Goal: Task Accomplishment & Management: Manage account settings

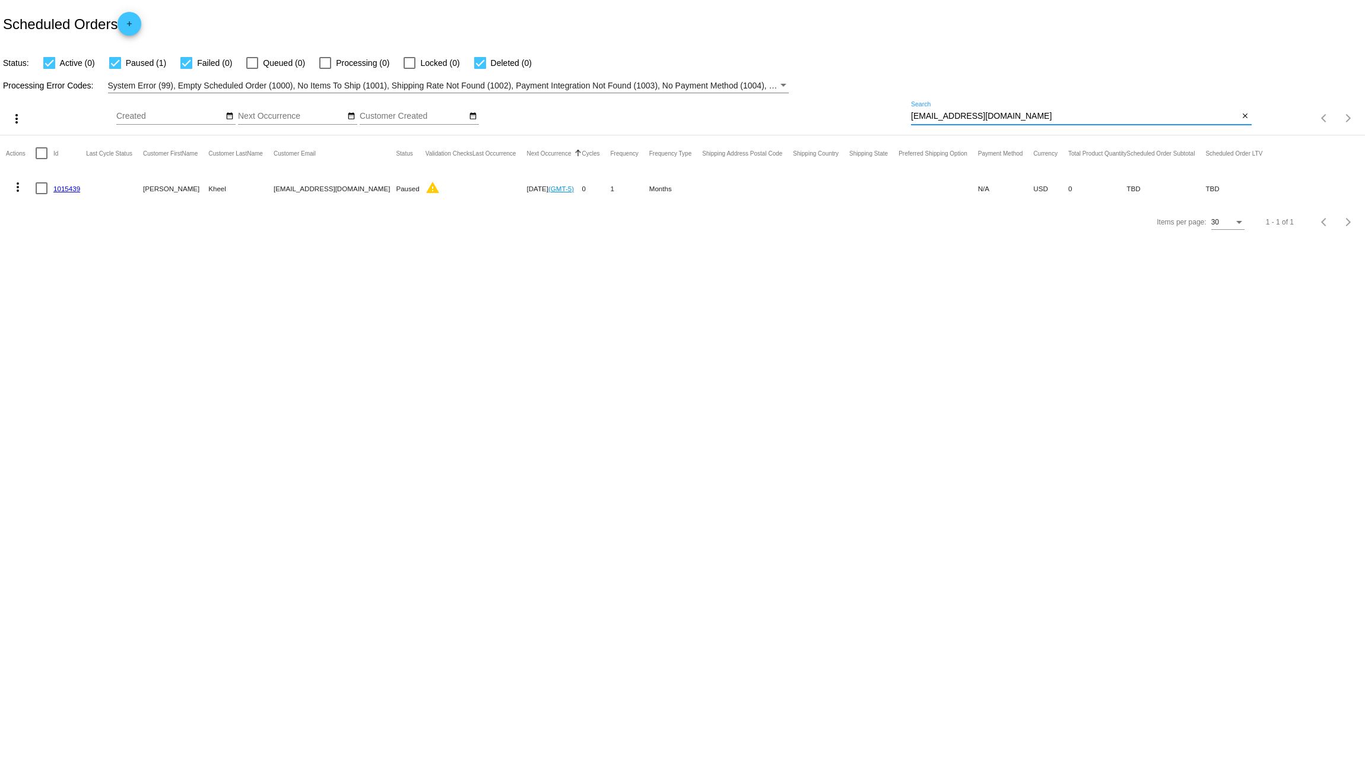
drag, startPoint x: 1005, startPoint y: 118, endPoint x: 829, endPoint y: 107, distance: 176.6
click at [830, 107] on div "more_vert Sep Jan Feb Mar [DATE]" at bounding box center [682, 114] width 1365 height 42
paste input "[EMAIL_ADDRESS][DOMAIN_NAME]"
type input "[EMAIL_ADDRESS][DOMAIN_NAME]"
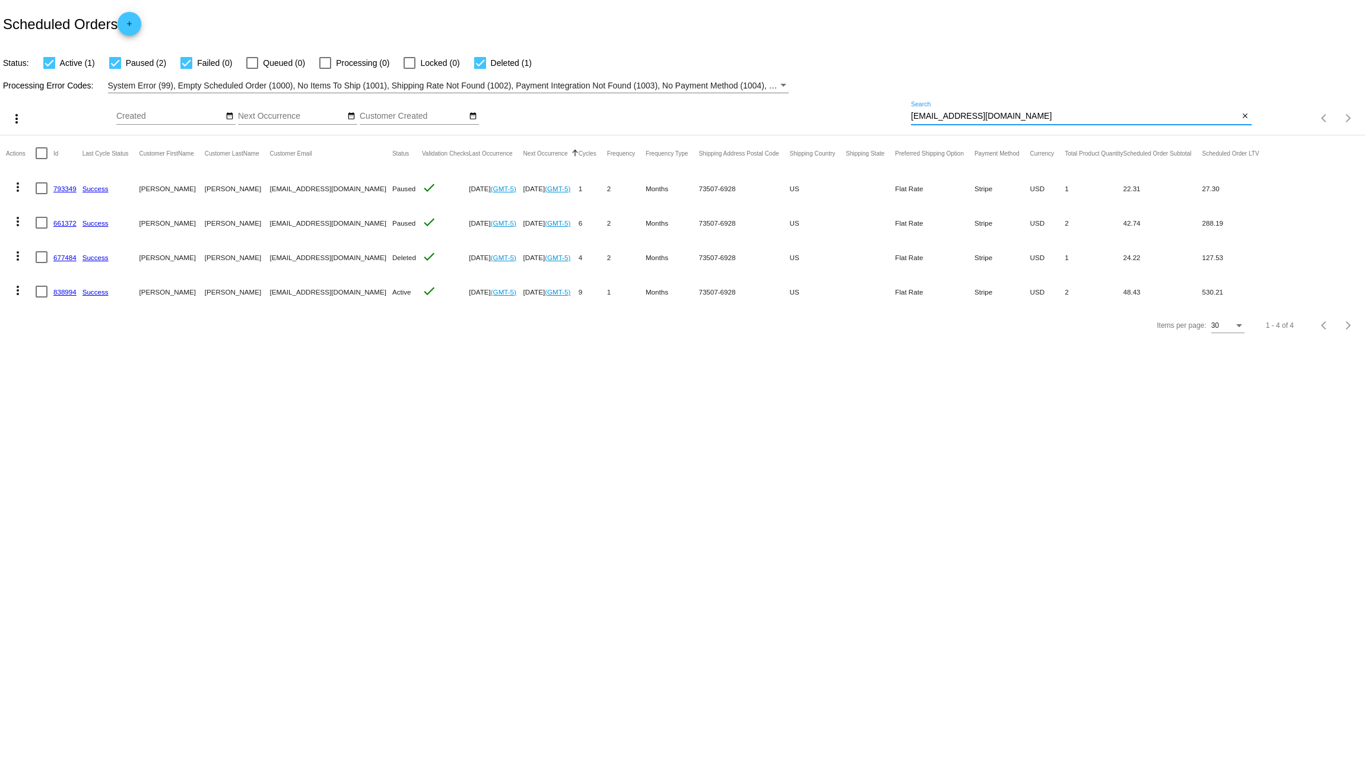
click at [64, 292] on link "838994" at bounding box center [64, 292] width 23 height 8
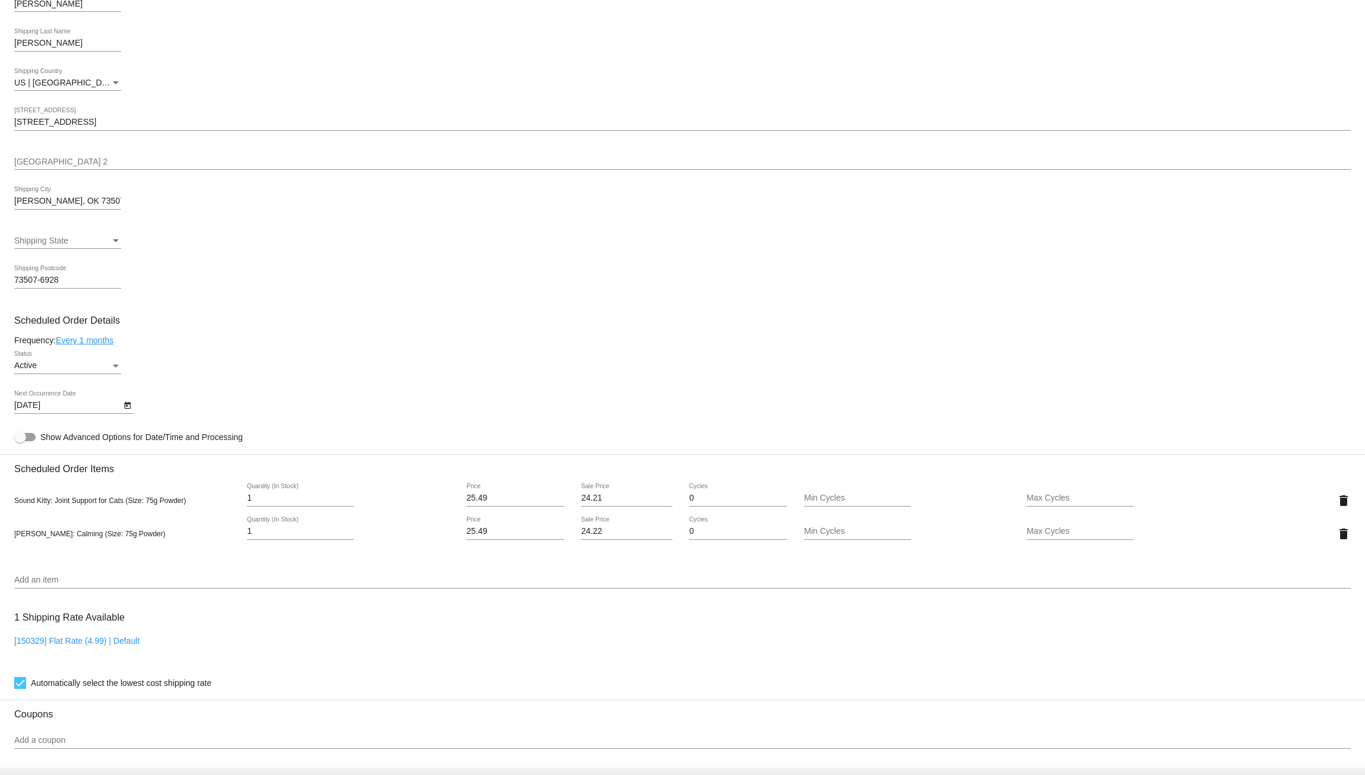
scroll to position [376, 0]
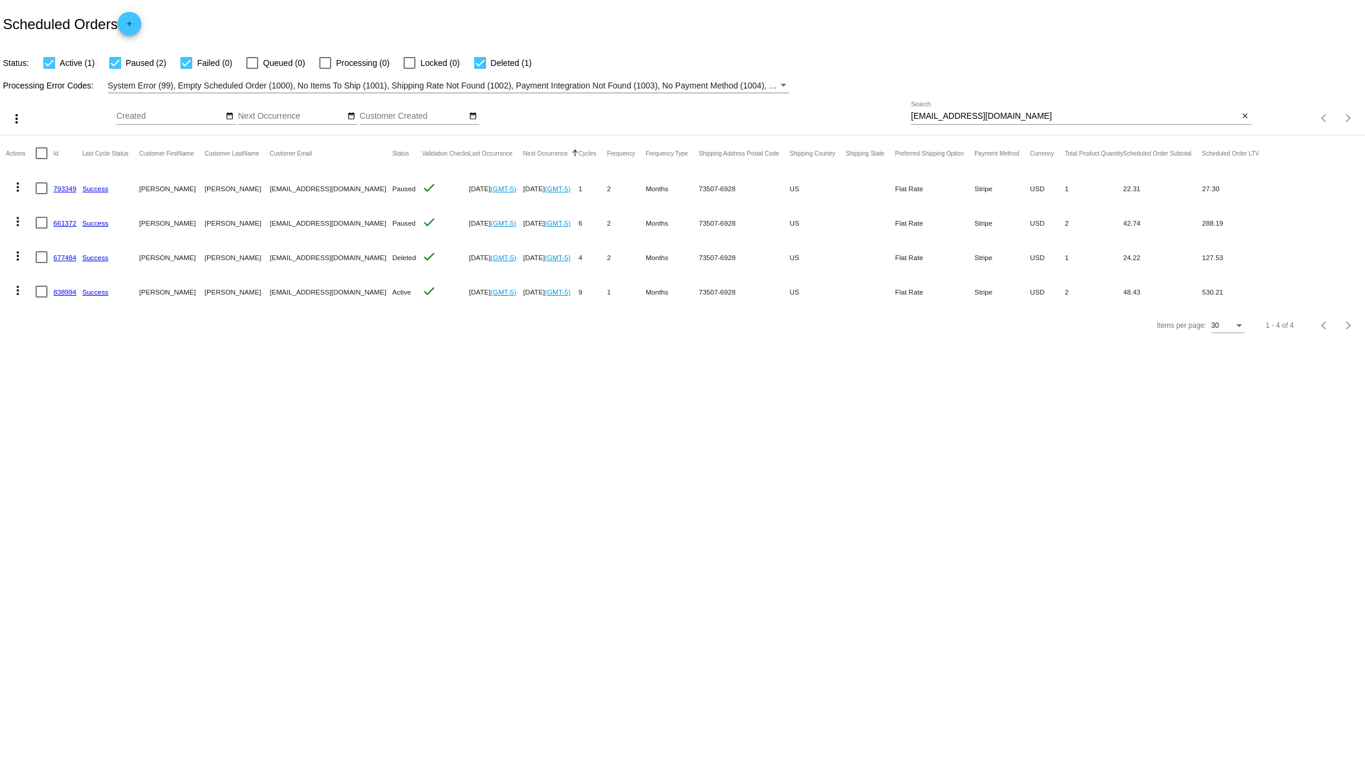
click at [72, 221] on link "661372" at bounding box center [64, 223] width 23 height 8
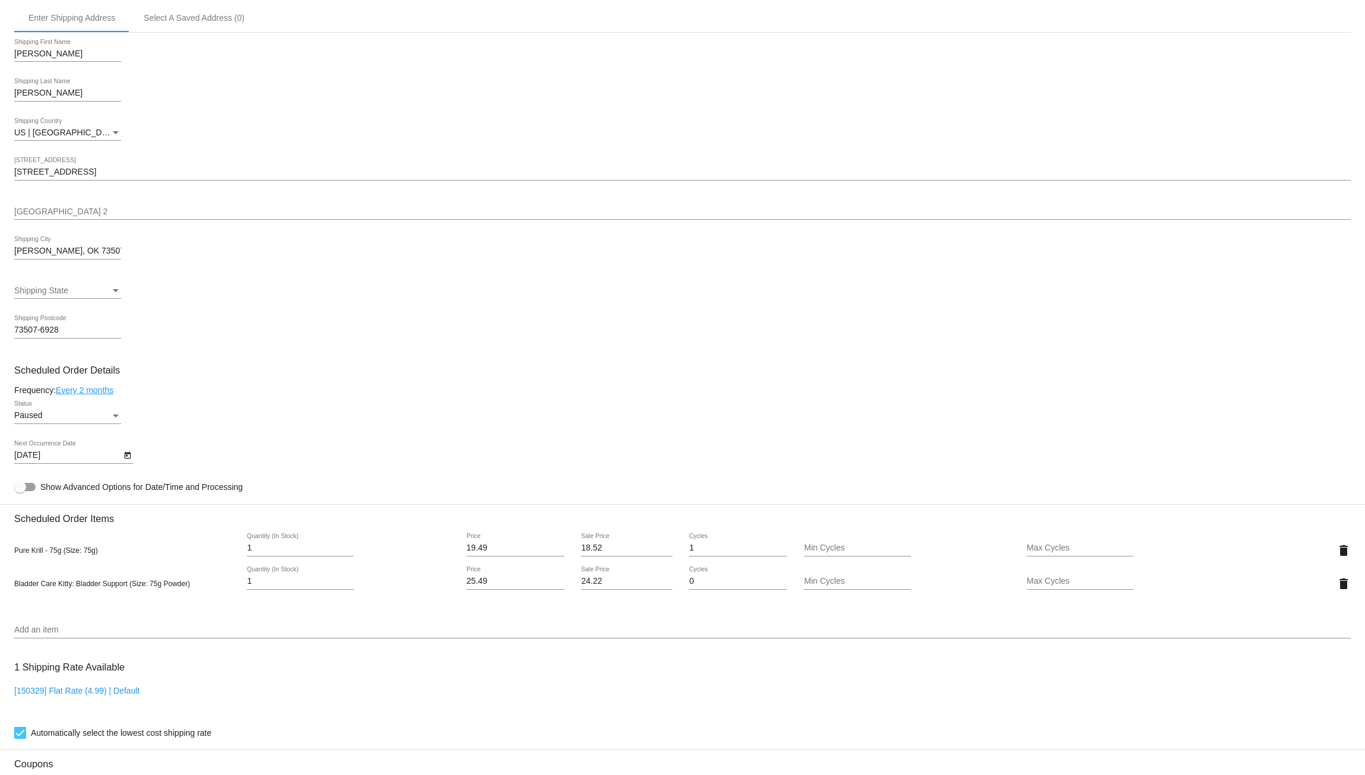
scroll to position [356, 0]
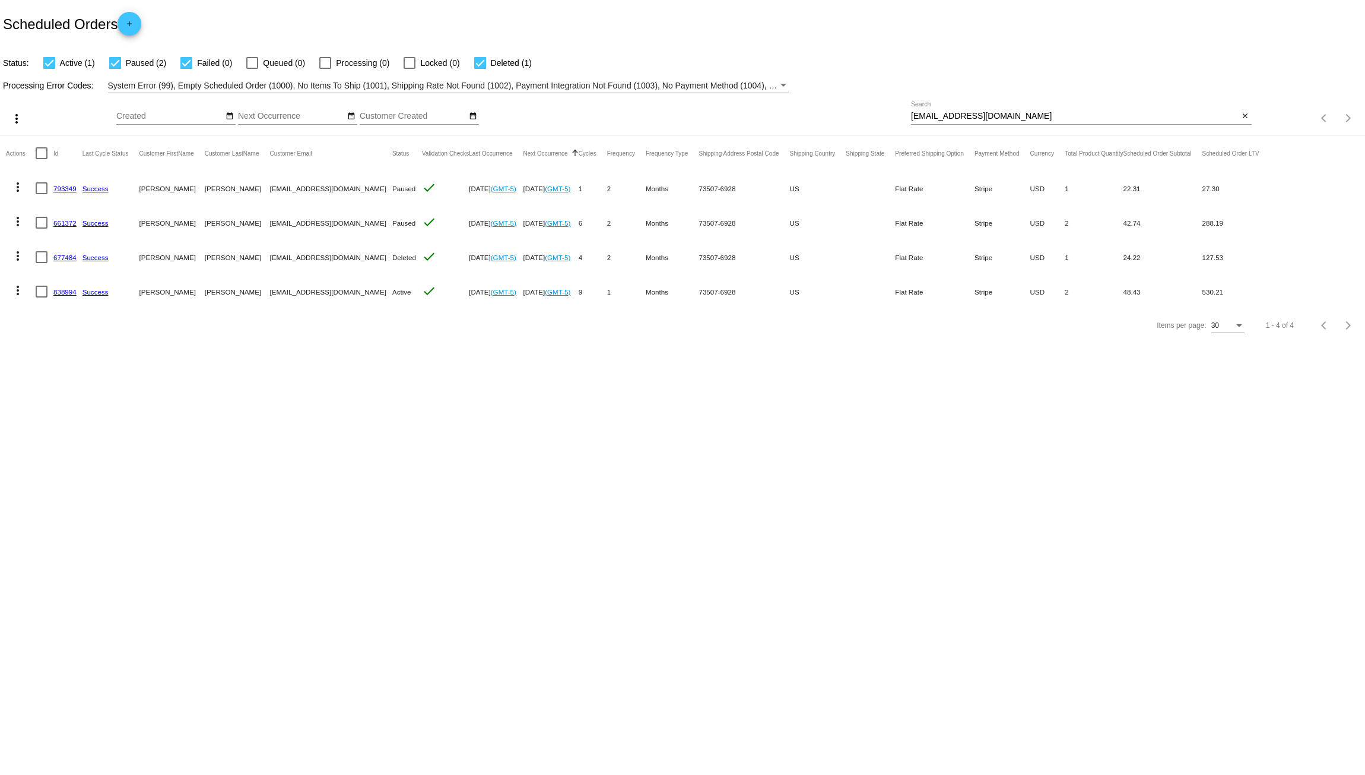
click at [70, 186] on link "793349" at bounding box center [64, 189] width 23 height 8
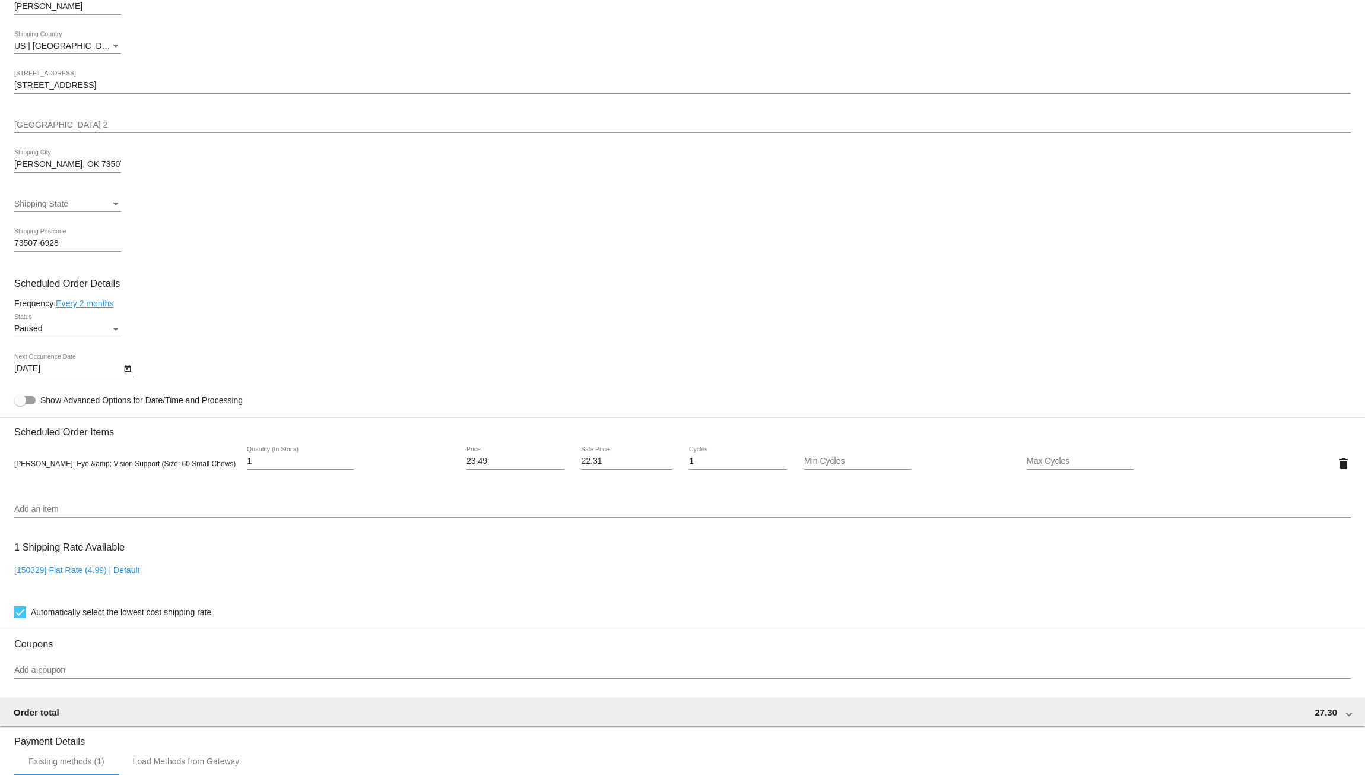
scroll to position [455, 0]
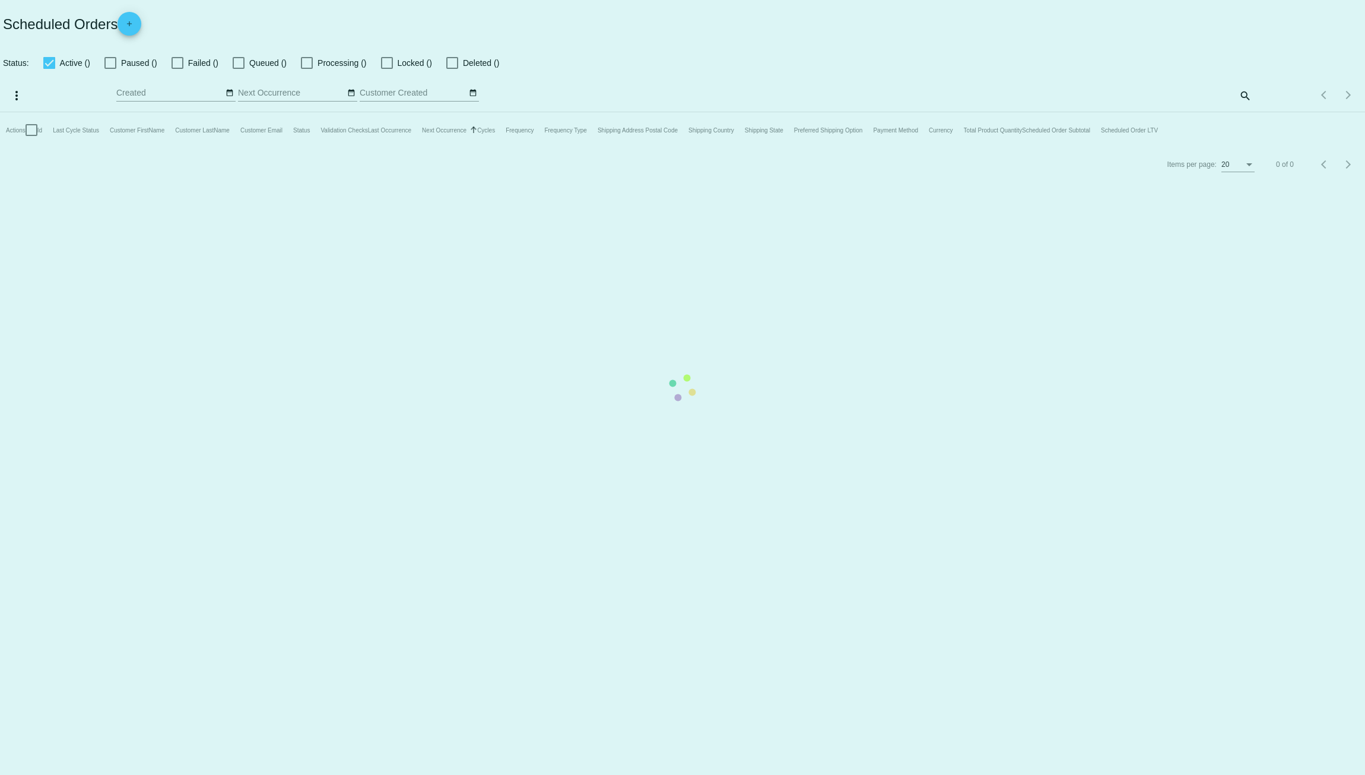
checkbox input "true"
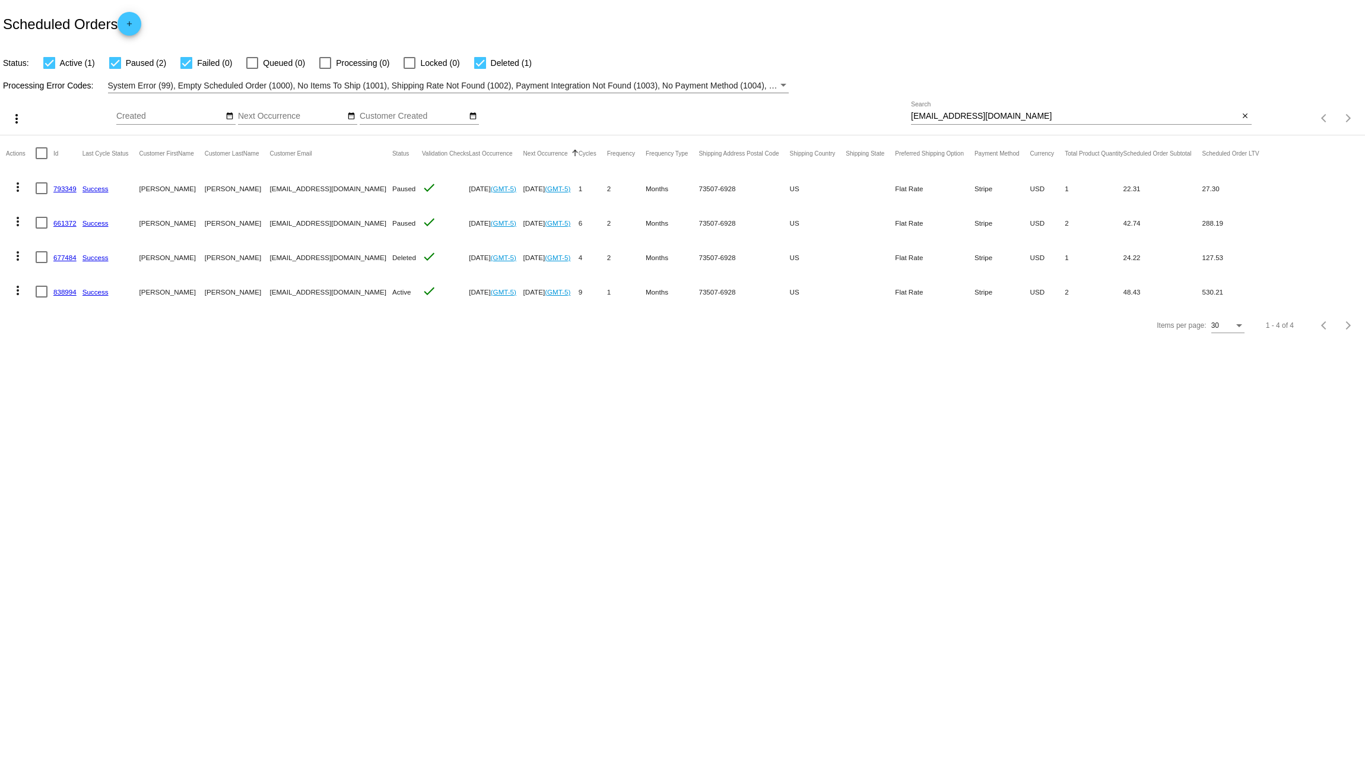
click at [481, 61] on div at bounding box center [480, 63] width 12 height 12
click at [480, 69] on input "Deleted (1)" at bounding box center [480, 69] width 1 height 1
checkbox input "false"
click at [323, 389] on body "Scheduled Orders add Status: Active (1) Paused (2) Failed (0) Queued (0) Proces…" at bounding box center [682, 387] width 1365 height 775
click at [64, 259] on link "838994" at bounding box center [64, 257] width 23 height 8
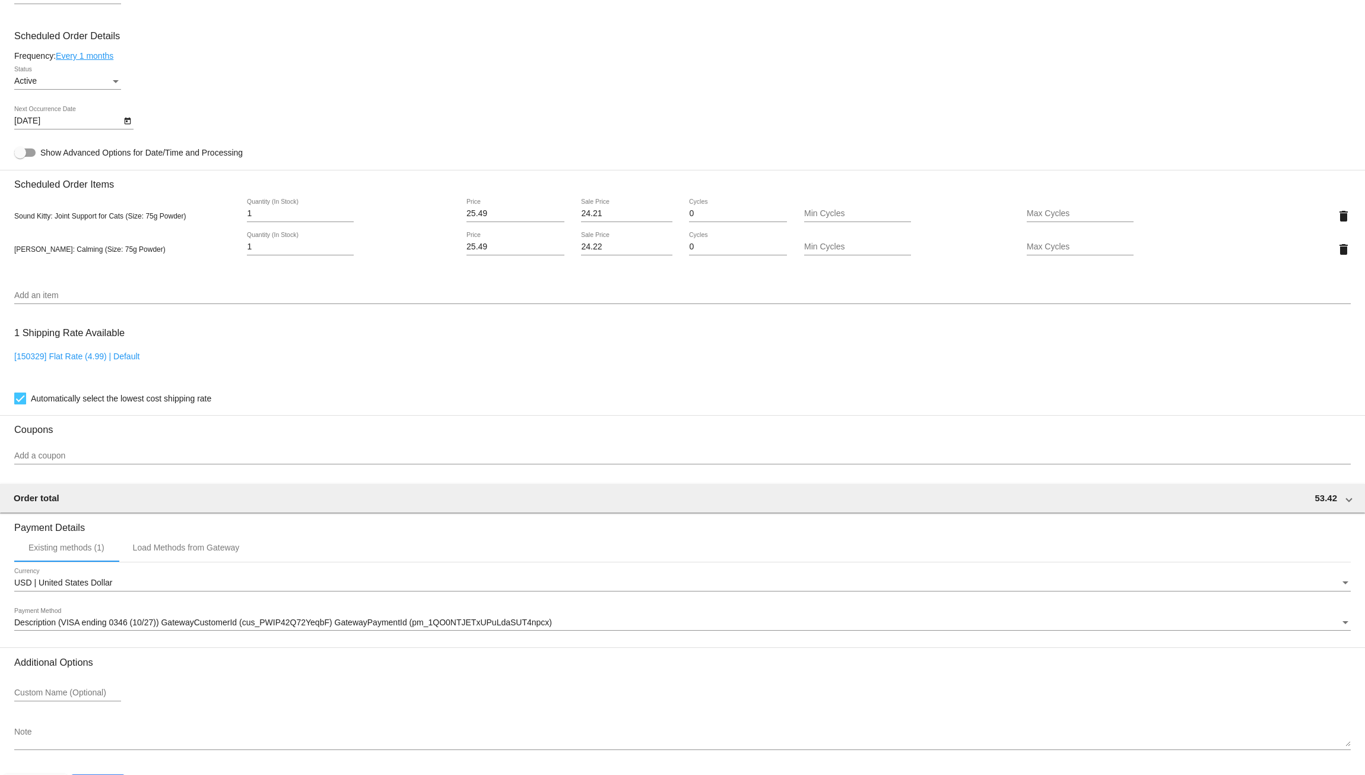
scroll to position [633, 0]
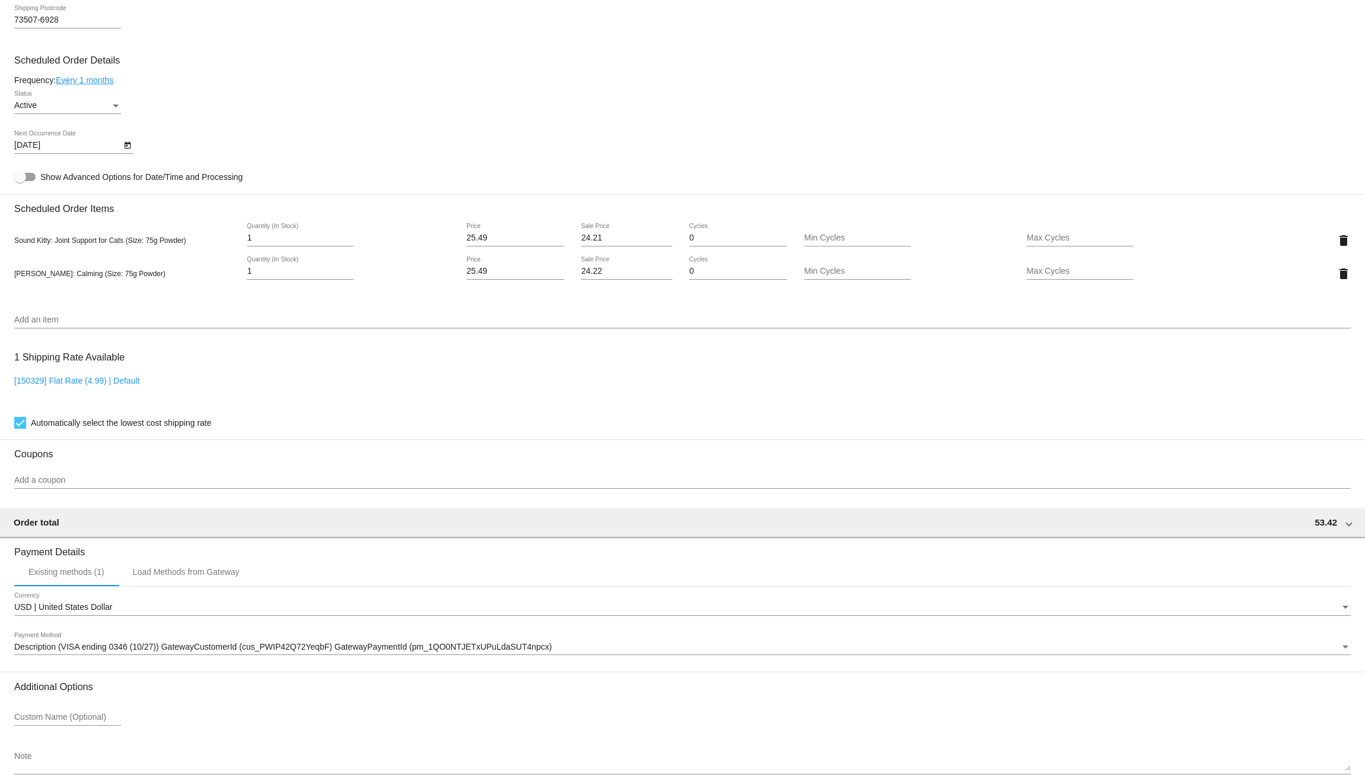
click at [41, 325] on input "Add an item" at bounding box center [682, 319] width 1337 height 9
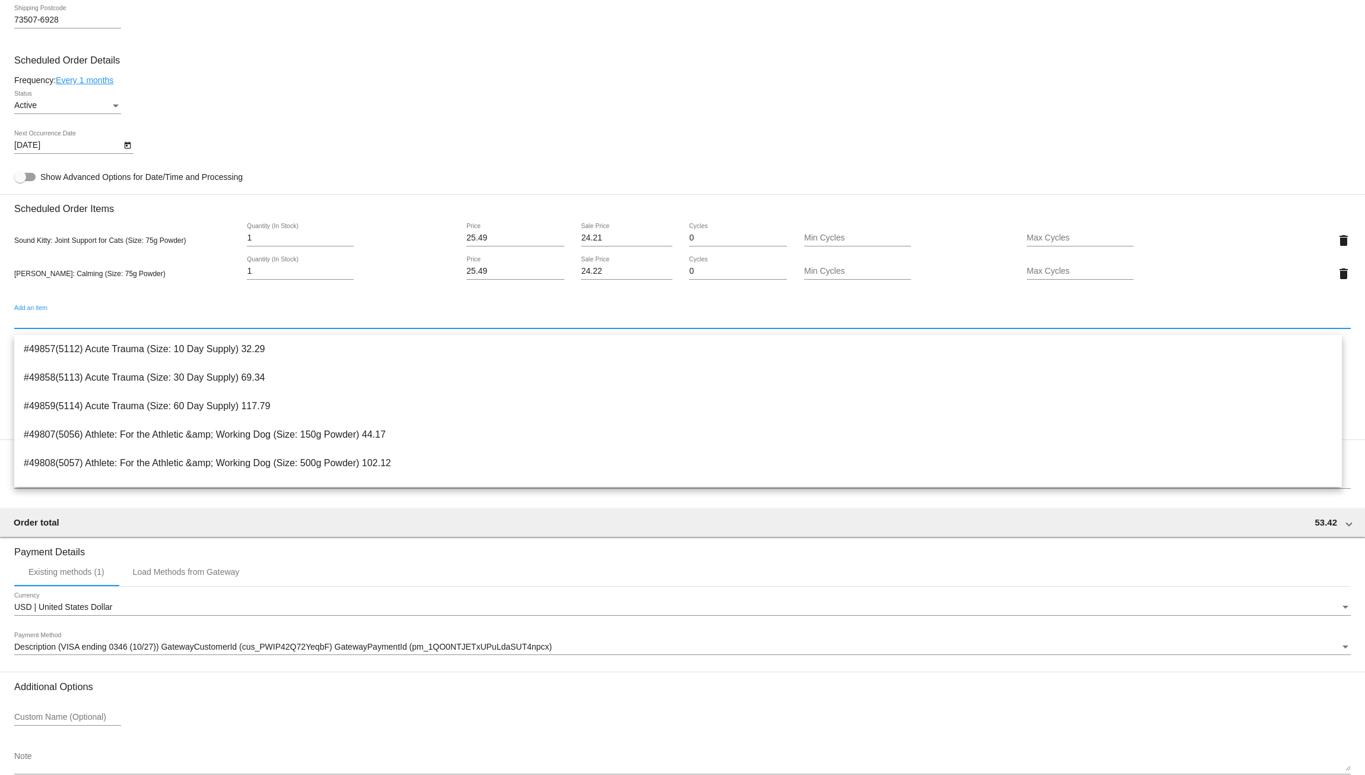
type input "a"
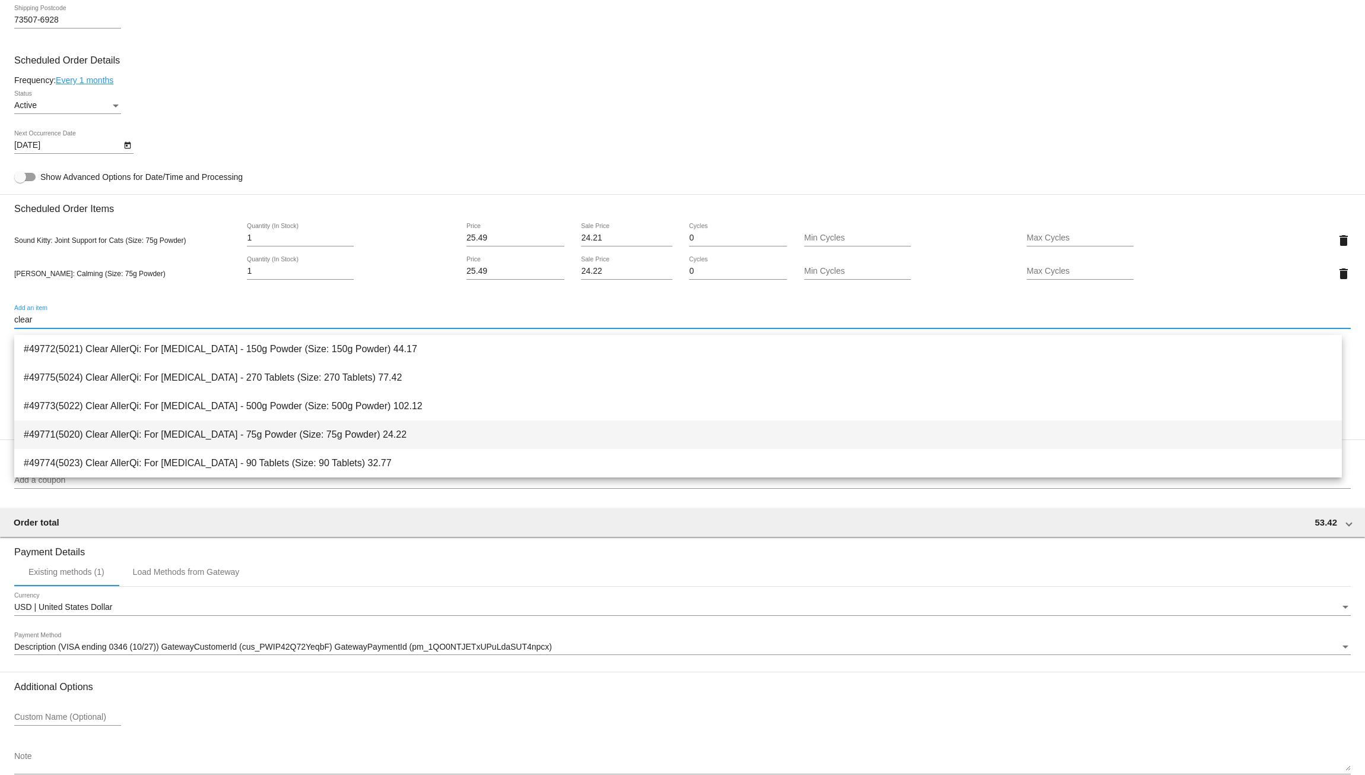
type input "clear"
click at [172, 427] on span "#49771(5020) Clear AllerQi: For [MEDICAL_DATA] - 75g Powder (Size: 75g Powder) …" at bounding box center [678, 434] width 1309 height 28
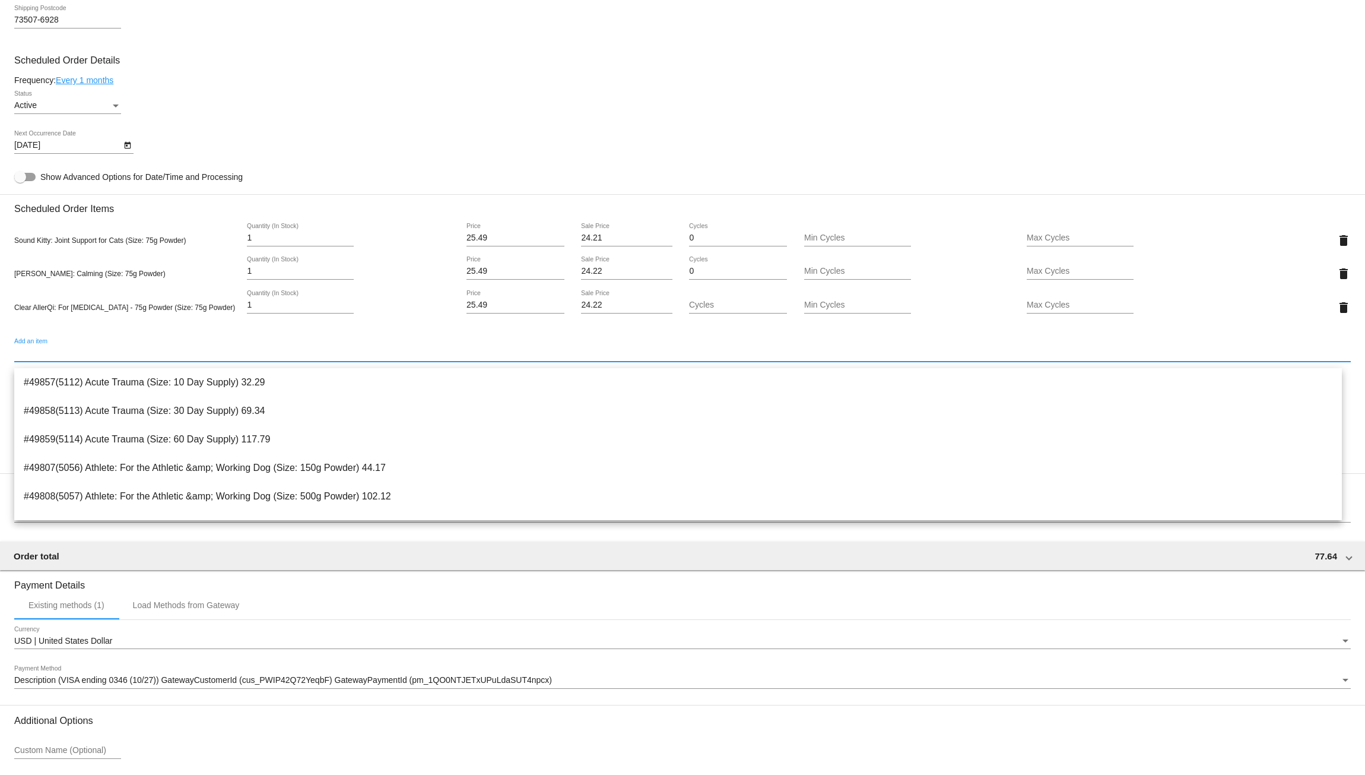
click at [481, 78] on mat-card-content "Customer 4295724: [PERSON_NAME] [EMAIL_ADDRESS][DOMAIN_NAME] Customer Shipping …" at bounding box center [682, 225] width 1337 height 1185
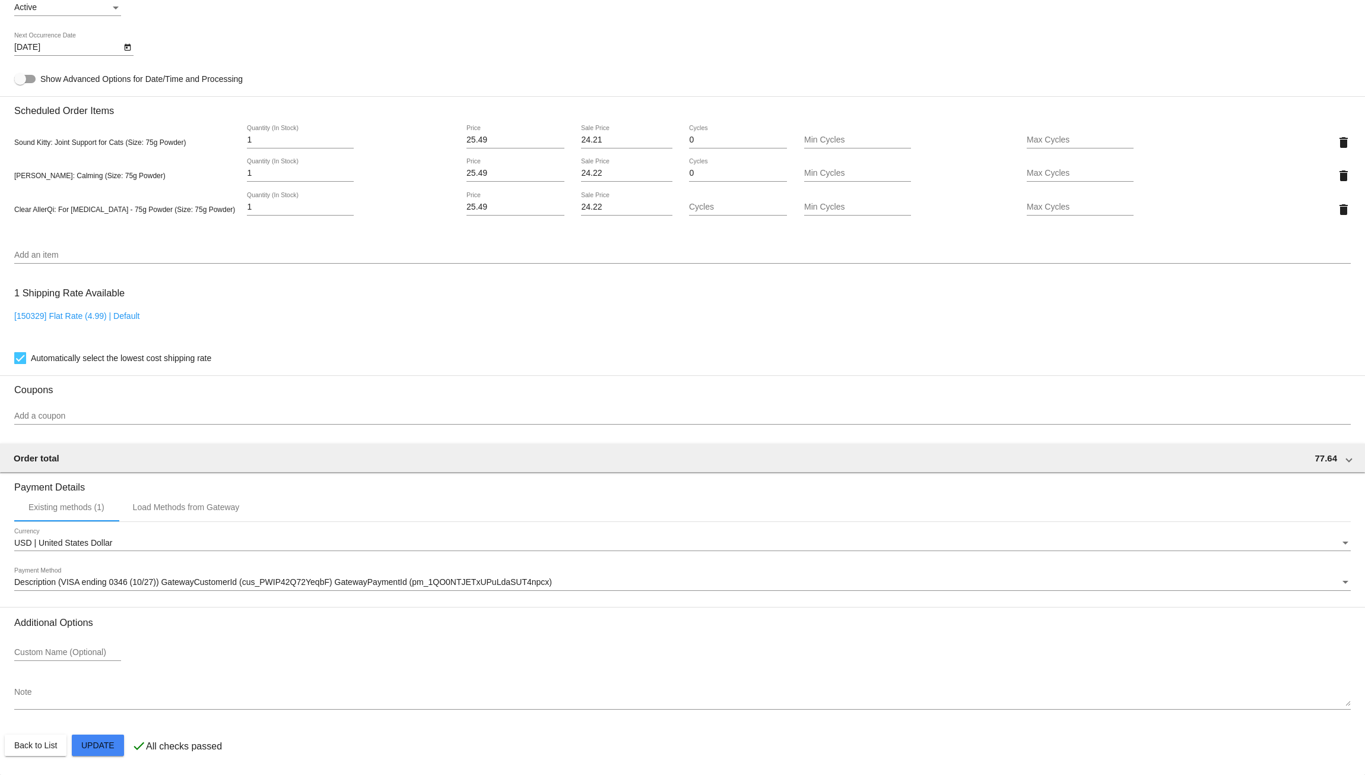
scroll to position [740, 0]
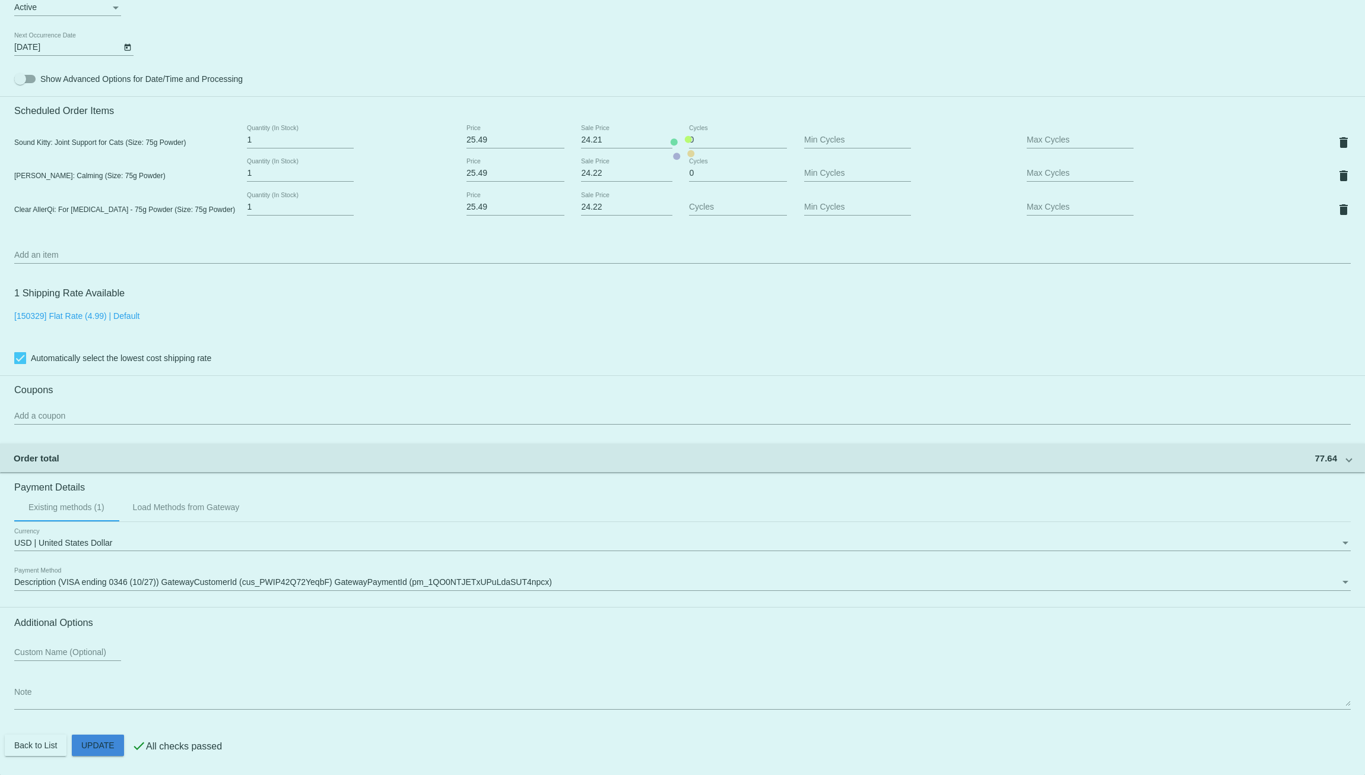
click at [91, 747] on mat-card "Customer 4295724: [PERSON_NAME] [EMAIL_ADDRESS][DOMAIN_NAME] Customer Shipping …" at bounding box center [682, 147] width 1365 height 1254
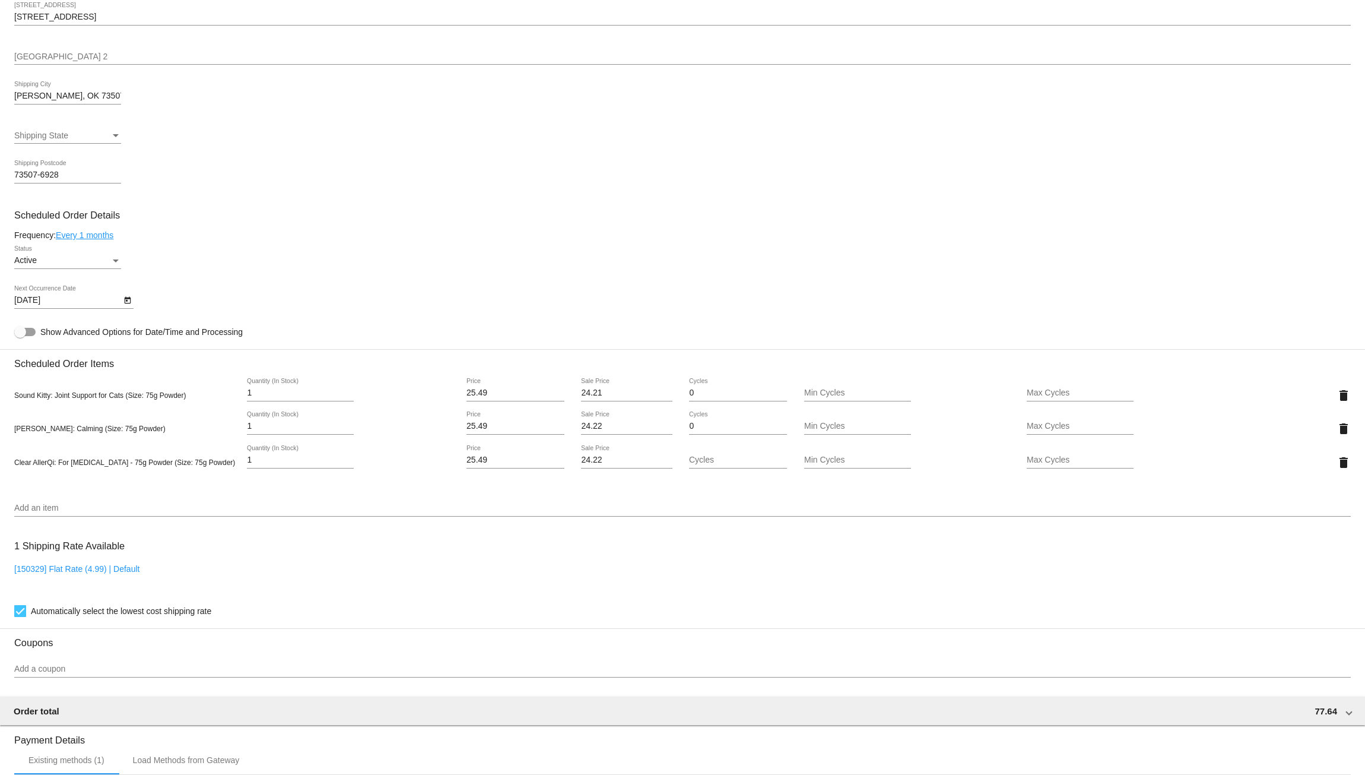
scroll to position [483, 0]
